Goal: Find specific page/section: Find specific page/section

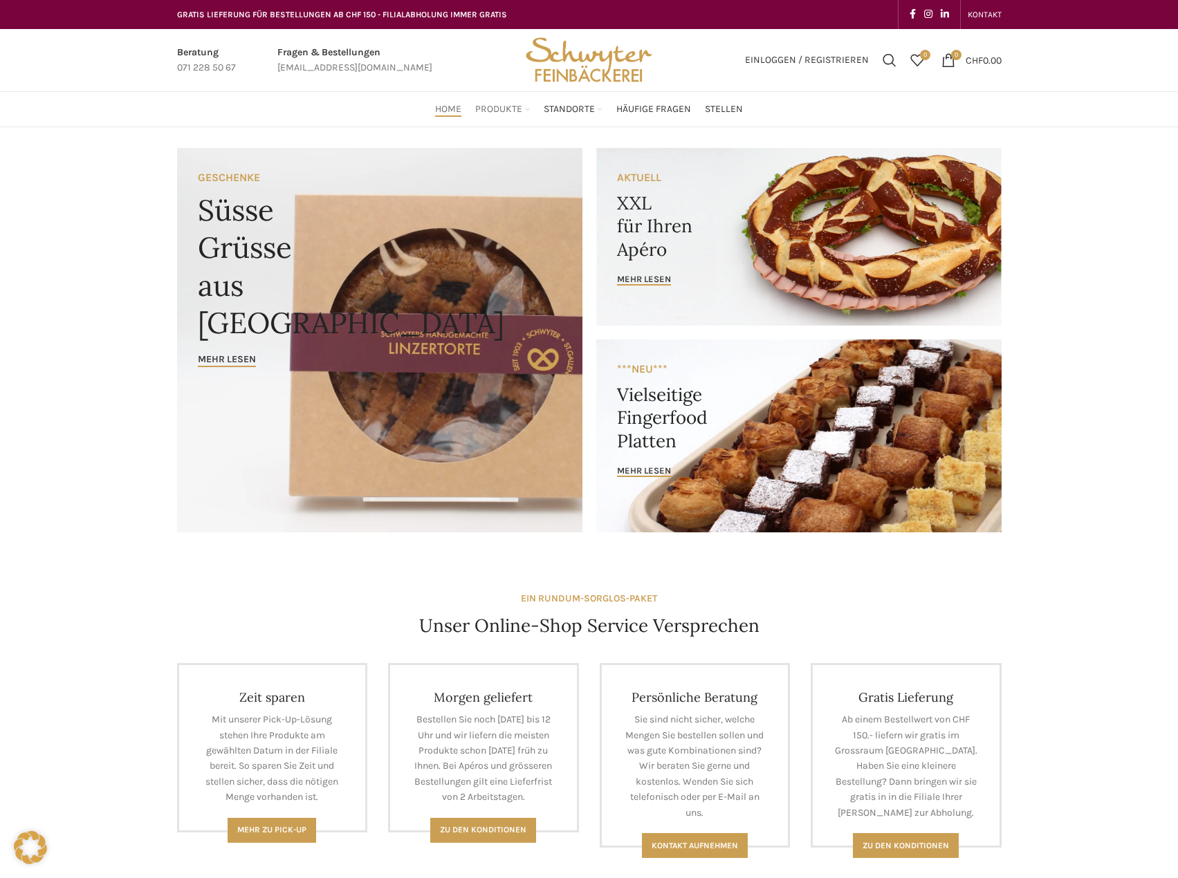
click at [503, 111] on span "Produkte" at bounding box center [498, 109] width 47 height 13
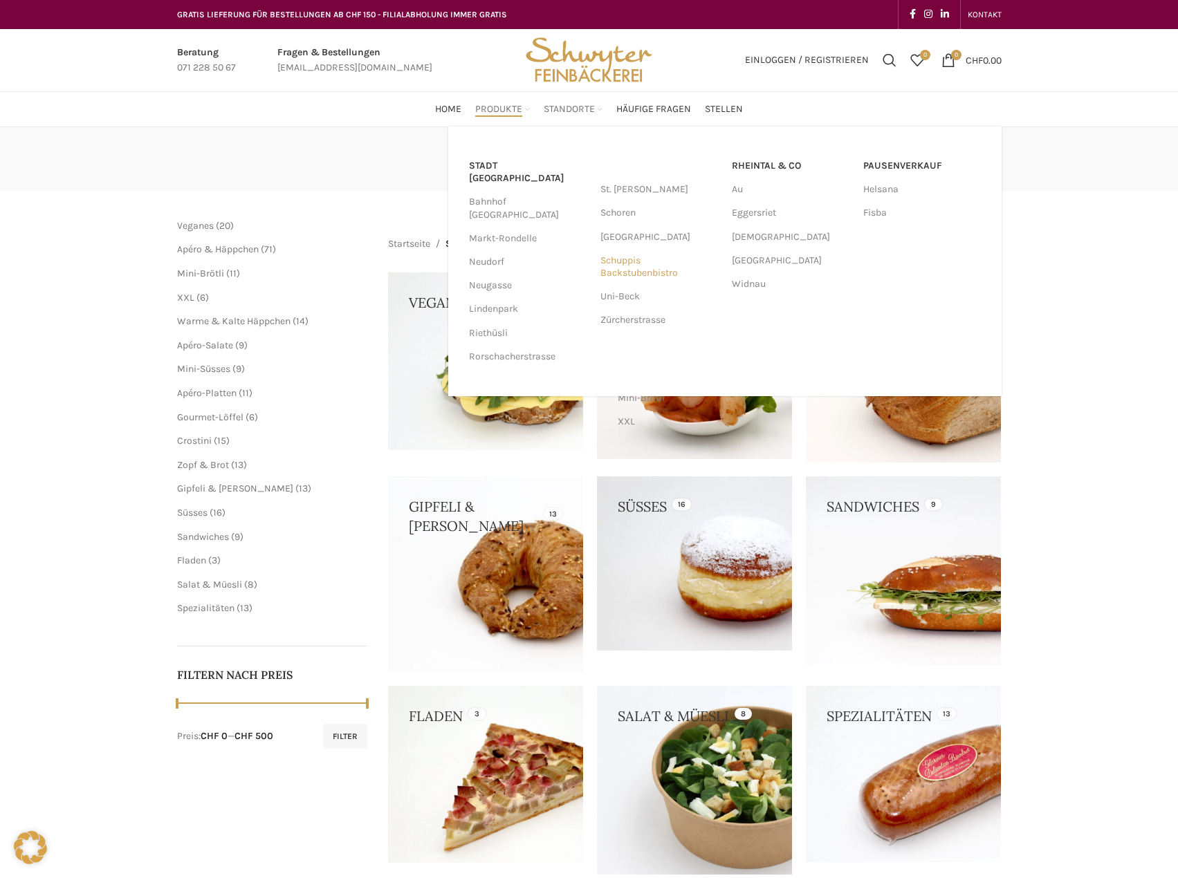
click at [611, 261] on link "Schuppis Backstubenbistro" at bounding box center [659, 267] width 118 height 36
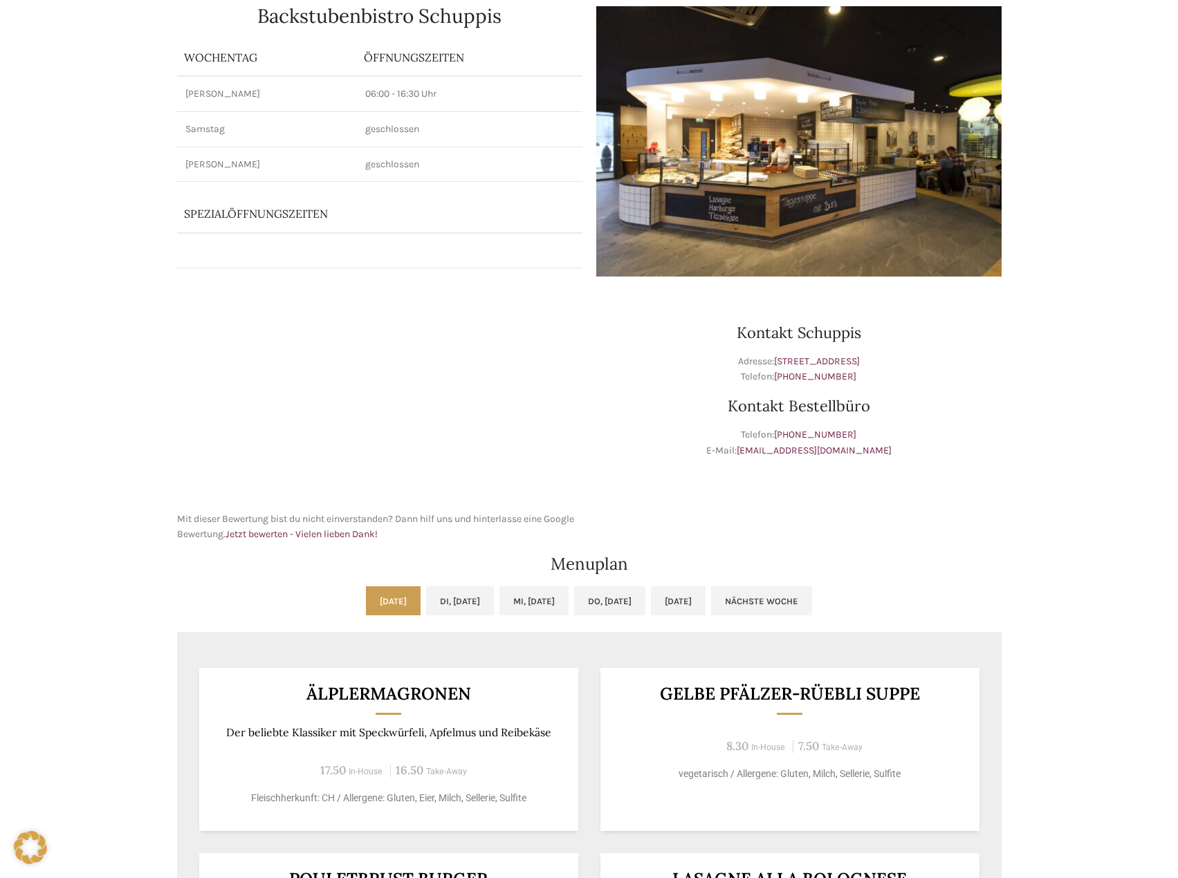
scroll to position [553, 0]
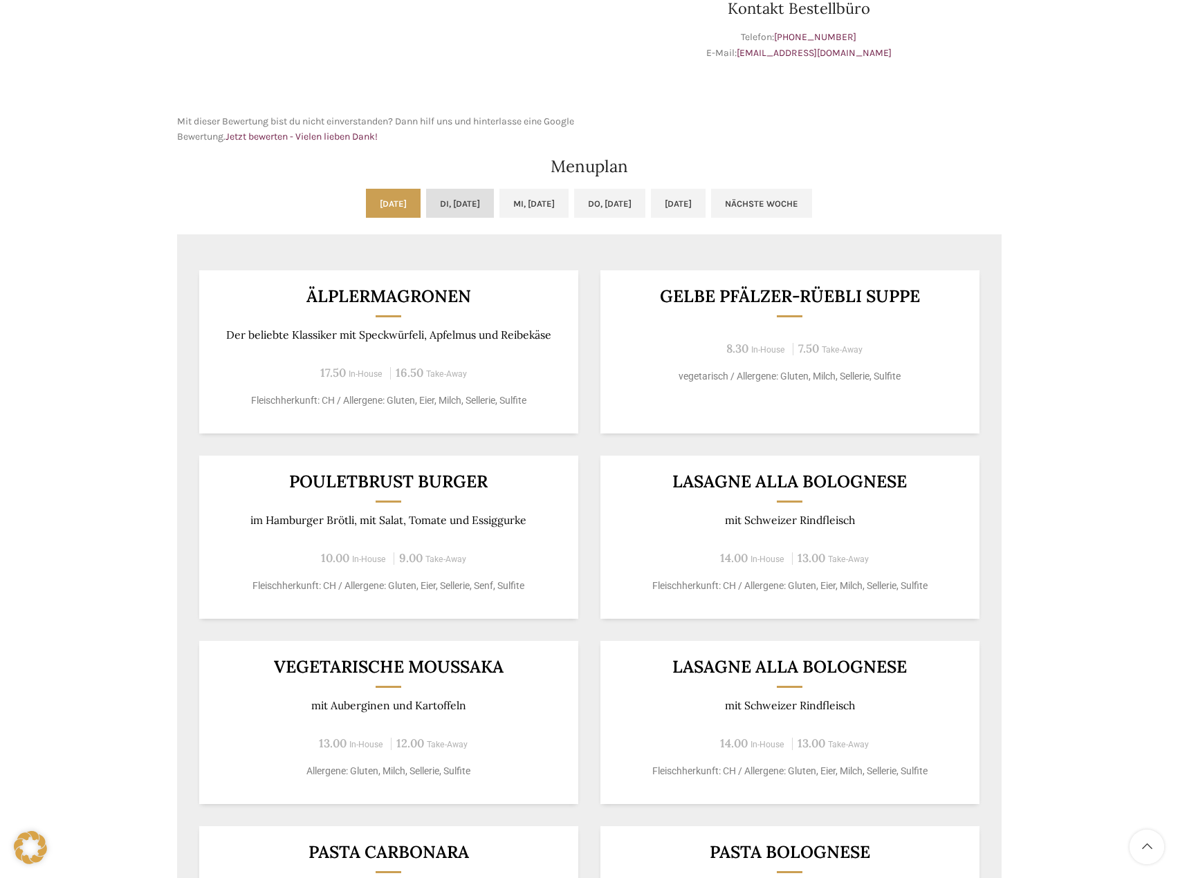
click at [454, 203] on link "Di, 16.09.2025" at bounding box center [460, 203] width 68 height 29
